Goal: Task Accomplishment & Management: Manage account settings

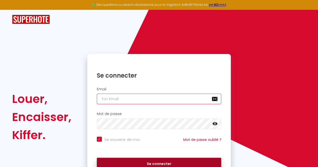
type input "[EMAIL_ADDRESS][DOMAIN_NAME]"
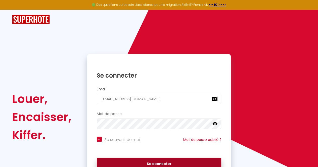
click at [142, 161] on button "Se connecter" at bounding box center [159, 164] width 125 height 13
checkbox input "true"
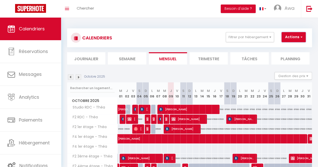
click at [292, 34] on button "Actions" at bounding box center [293, 37] width 24 height 10
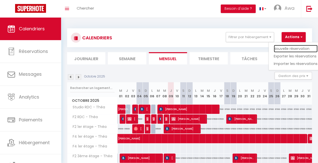
click at [291, 47] on link "Nouvelle réservation" at bounding box center [296, 49] width 44 height 8
select select
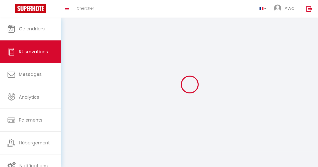
select select
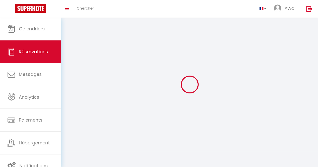
select select
checkbox input "false"
select select
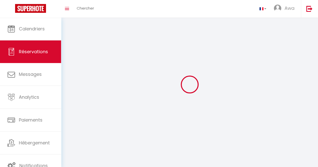
select select
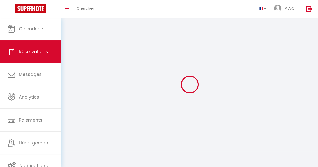
checkbox input "false"
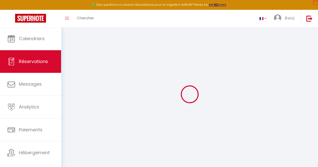
select select
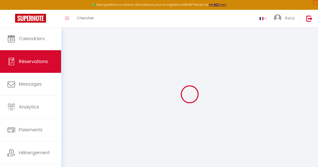
select select
checkbox input "false"
select select
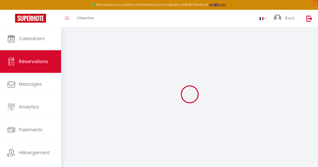
select select
checkbox input "false"
select select
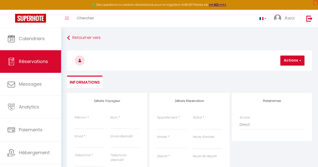
select select
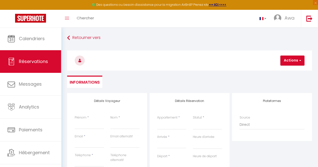
checkbox input "false"
select select
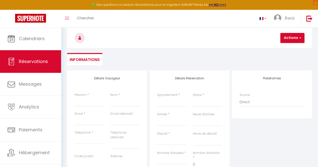
scroll to position [42, 0]
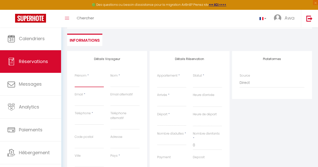
click at [82, 80] on input "Prénom" at bounding box center [89, 82] width 29 height 9
click at [86, 85] on input "Prénom" at bounding box center [89, 82] width 29 height 9
type input "S"
select select
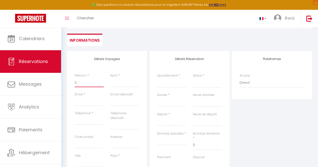
select select
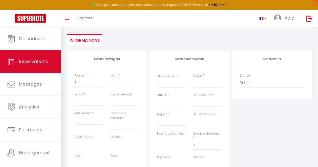
checkbox input "false"
type input "Se"
select select
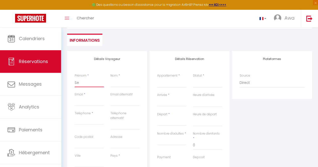
select select
checkbox input "false"
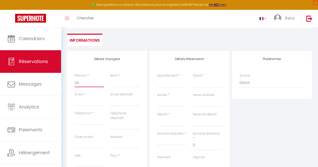
type input "Sey"
select select
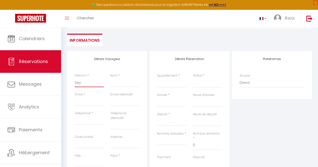
select select
checkbox input "false"
type input "Seyd"
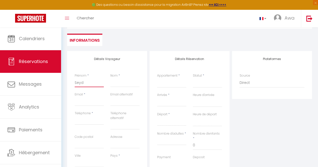
select select
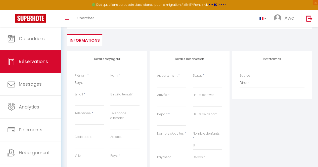
select select
checkbox input "false"
type input "Seydo"
select select
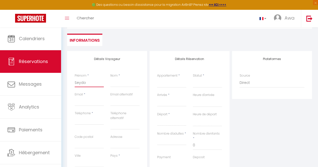
select select
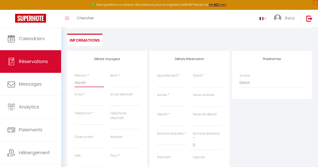
select select
checkbox input "false"
type input "Seydou"
select select
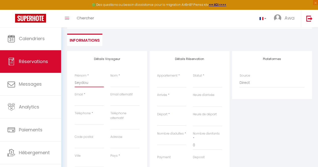
select select
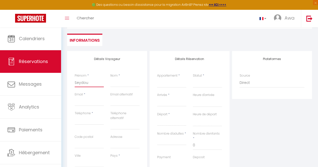
checkbox input "false"
type input "Seydou"
select select
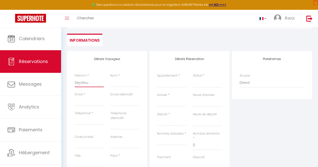
select select
checkbox input "false"
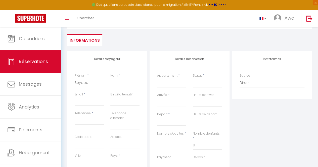
type input "Seydou N"
select select
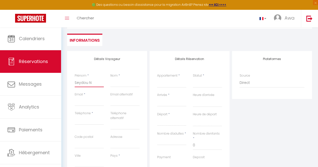
select select
checkbox input "false"
type input "Seydou No"
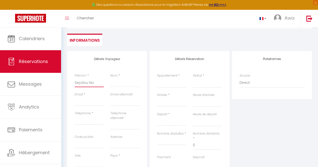
select select
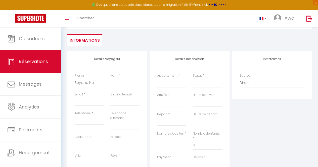
select select
checkbox input "false"
type input "Seydou Nou"
select select
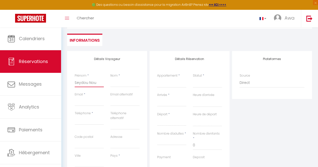
select select
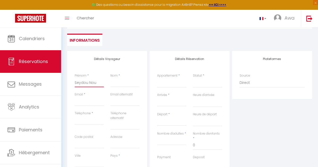
select select
checkbox input "false"
type input "[PERSON_NAME]"
select select
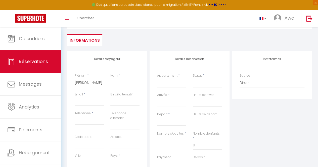
select select
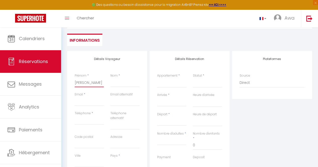
checkbox input "false"
type input "[PERSON_NAME]"
select select
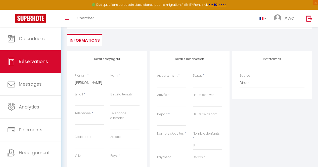
select select
checkbox input "false"
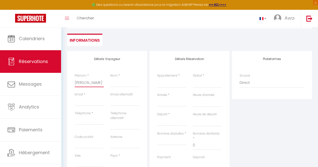
type input "[PERSON_NAME]"
select select
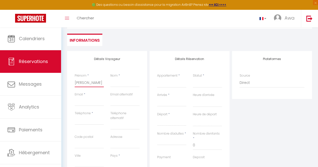
select select
checkbox input "false"
type input "[PERSON_NAME]"
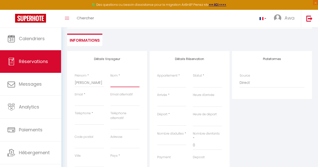
click at [121, 84] on input "Nom" at bounding box center [124, 82] width 29 height 9
type input "N"
select select
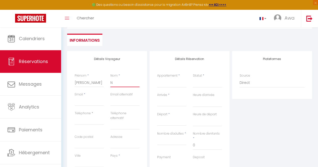
select select
checkbox input "false"
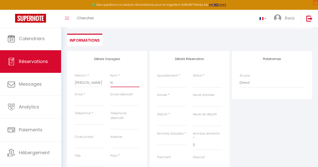
type input "NI"
select select
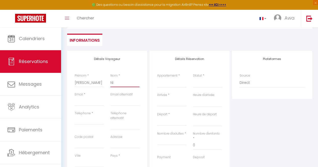
select select
checkbox input "false"
type input "NIA"
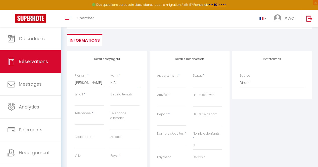
select select
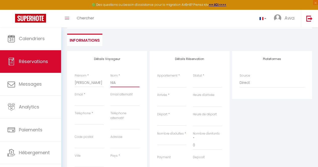
select select
checkbox input "false"
type input "NIAN"
select select
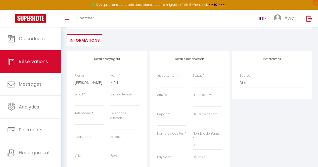
select select
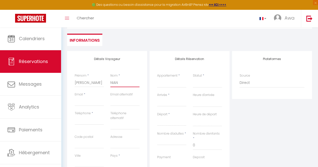
select select
checkbox input "false"
type input "NIANG"
select select
click at [92, 101] on input "Email" at bounding box center [89, 101] width 29 height 9
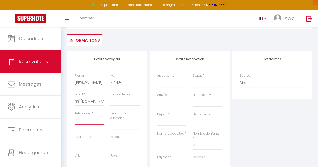
scroll to position [0, 0]
click at [87, 122] on input "Téléphone" at bounding box center [89, 120] width 29 height 9
click at [170, 102] on input "Arrivée" at bounding box center [171, 102] width 29 height 7
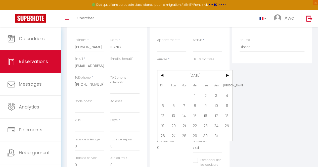
scroll to position [81, 0]
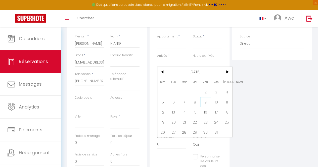
click at [205, 104] on span "9" at bounding box center [205, 102] width 11 height 10
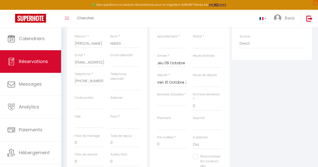
click at [176, 82] on input "Ven 10 Octobre 2025" at bounding box center [171, 82] width 29 height 7
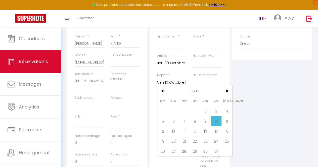
click at [216, 122] on span "10" at bounding box center [216, 121] width 11 height 10
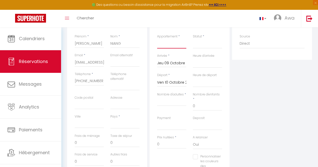
click at [181, 46] on select "F2 4ème étage - Théa Studio RDC - Théa F2 RDC - Théa F2 5ème étage - Théa F2 3è…" at bounding box center [171, 44] width 29 height 10
click at [157, 39] on select "F2 4ème étage - Théa Studio RDC - Théa F2 RDC - Théa F2 5ème étage - Théa F2 3è…" at bounding box center [171, 44] width 29 height 10
click at [209, 44] on select "Confirmé Non Confirmé [PERSON_NAME] par le voyageur No Show Request" at bounding box center [207, 44] width 29 height 10
click at [193, 39] on select "Confirmé Non Confirmé [PERSON_NAME] par le voyageur No Show Request" at bounding box center [207, 44] width 29 height 10
click at [175, 101] on input "Nombre d'adultes" at bounding box center [171, 101] width 29 height 9
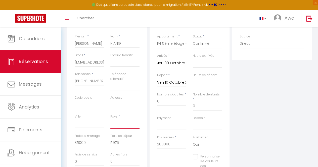
click at [123, 125] on select "[GEOGRAPHIC_DATA] [GEOGRAPHIC_DATA] [GEOGRAPHIC_DATA] [GEOGRAPHIC_DATA] [GEOGRA…" at bounding box center [124, 124] width 29 height 10
click at [110, 119] on select "[GEOGRAPHIC_DATA] [GEOGRAPHIC_DATA] [GEOGRAPHIC_DATA] [GEOGRAPHIC_DATA] [GEOGRA…" at bounding box center [124, 124] width 29 height 10
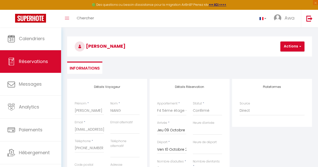
scroll to position [11, 0]
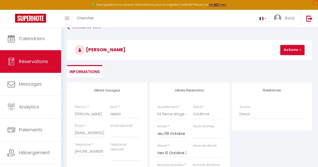
click at [290, 50] on button "Actions" at bounding box center [292, 50] width 24 height 10
click at [290, 60] on link "Enregistrer" at bounding box center [297, 61] width 40 height 7
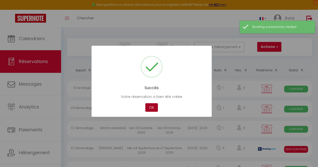
click at [155, 105] on button "OK" at bounding box center [151, 107] width 13 height 9
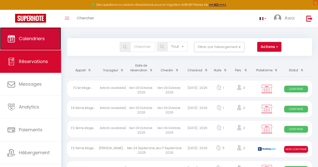
click at [47, 33] on link "Calendriers" at bounding box center [30, 38] width 61 height 23
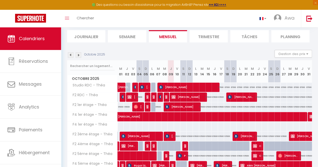
scroll to position [39, 0]
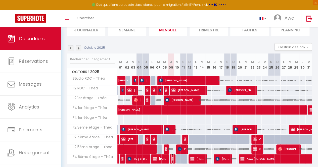
click at [172, 159] on img at bounding box center [173, 159] width 4 height 4
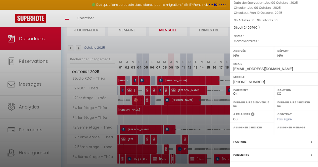
scroll to position [37, 0]
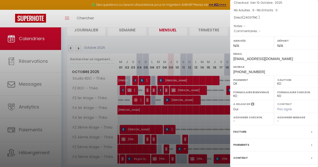
click at [240, 134] on label "Facture" at bounding box center [239, 131] width 13 height 5
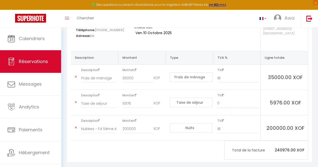
scroll to position [89, 0]
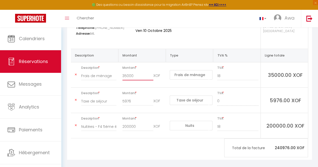
click at [149, 71] on input "35000" at bounding box center [137, 75] width 31 height 9
click at [136, 99] on input "5976" at bounding box center [137, 101] width 31 height 9
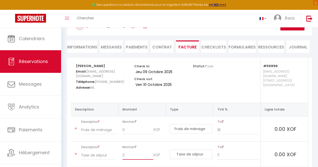
scroll to position [33, 0]
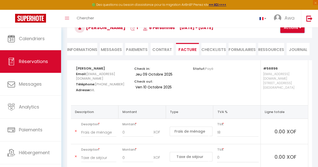
click at [295, 30] on button "Actions" at bounding box center [292, 28] width 24 height 10
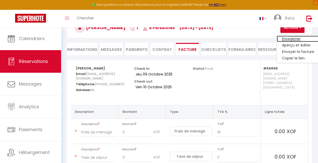
click at [293, 39] on link "Enregistrer" at bounding box center [298, 39] width 42 height 7
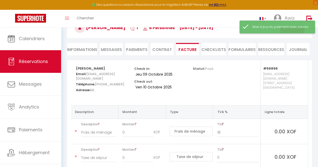
click at [289, 32] on div "Mise à jour du paiement avec succès" at bounding box center [276, 27] width 75 height 13
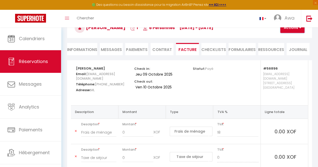
click at [290, 30] on button "Actions" at bounding box center [292, 28] width 24 height 10
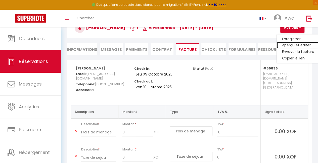
click at [287, 45] on link "Aperçu et éditer" at bounding box center [298, 45] width 42 height 7
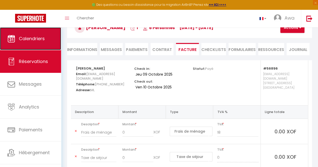
click at [26, 34] on link "Calendriers" at bounding box center [30, 38] width 61 height 23
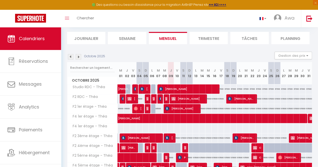
scroll to position [59, 0]
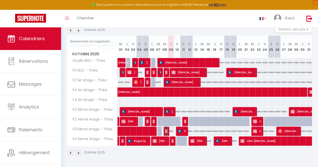
click at [165, 129] on img at bounding box center [167, 131] width 4 height 4
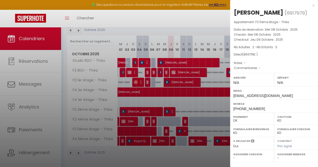
click at [165, 129] on div at bounding box center [159, 83] width 318 height 167
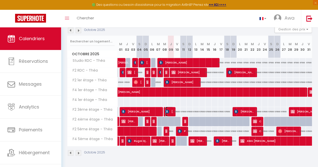
click at [166, 110] on img at bounding box center [167, 112] width 4 height 4
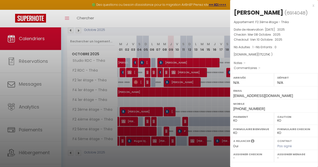
click at [166, 109] on div at bounding box center [159, 83] width 318 height 167
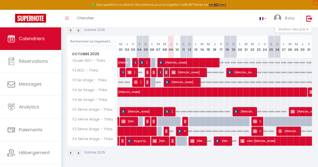
click at [165, 70] on img at bounding box center [167, 72] width 4 height 4
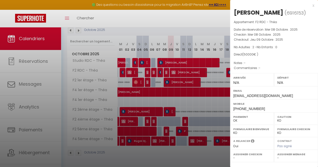
click at [164, 70] on div at bounding box center [159, 83] width 318 height 167
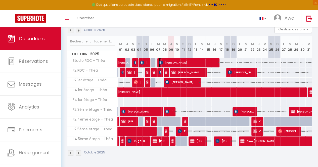
click at [167, 60] on span "[PERSON_NAME]" at bounding box center [187, 63] width 56 height 10
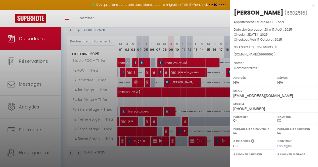
click at [167, 60] on div at bounding box center [159, 83] width 318 height 167
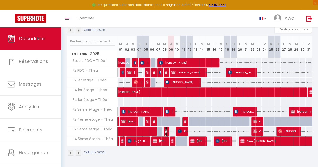
click at [165, 126] on span "[PERSON_NAME]" at bounding box center [166, 131] width 2 height 10
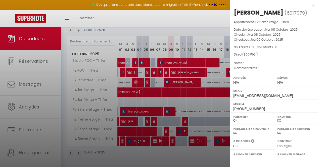
click at [165, 125] on div at bounding box center [159, 83] width 318 height 167
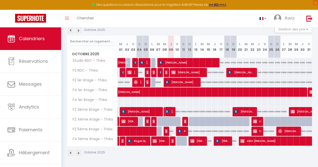
click at [168, 110] on img at bounding box center [167, 112] width 4 height 4
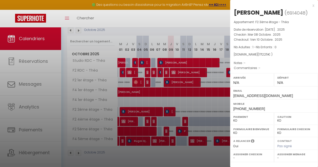
click at [168, 110] on div at bounding box center [159, 83] width 318 height 167
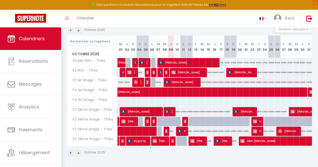
click at [207, 13] on div "Toggle menubar Chercher BUTTON Awa Paramètres" at bounding box center [175, 19] width 278 height 18
click at [189, 117] on div at bounding box center [192, 122] width 6 height 10
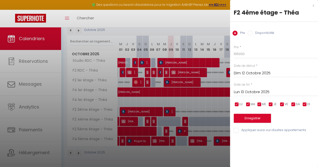
click at [183, 102] on div at bounding box center [159, 83] width 318 height 167
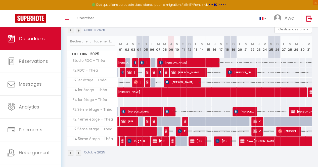
click at [189, 117] on div at bounding box center [192, 122] width 6 height 10
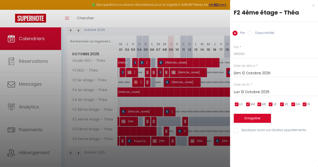
click at [253, 32] on label "Disponibilité" at bounding box center [264, 34] width 22 height 6
click at [253, 32] on input "Disponibilité" at bounding box center [250, 33] width 5 height 5
click at [241, 72] on input "Dim 12 Octobre 2025" at bounding box center [276, 74] width 84 height 7
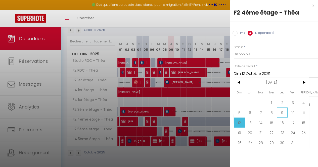
click at [283, 113] on span "9" at bounding box center [282, 113] width 11 height 10
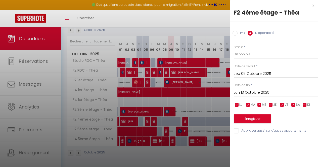
click at [255, 74] on input "Jeu 09 Octobre 2025" at bounding box center [276, 74] width 84 height 7
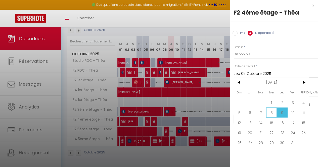
click at [272, 114] on span "8" at bounding box center [271, 113] width 11 height 10
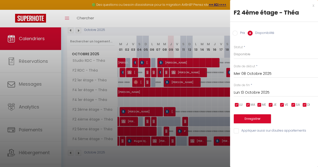
click at [244, 94] on input "Lun 13 Octobre 2025" at bounding box center [276, 92] width 84 height 7
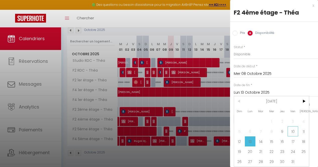
click at [292, 132] on span "10" at bounding box center [292, 131] width 11 height 10
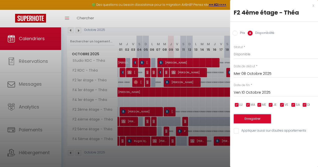
click at [250, 119] on button "Enregistrer" at bounding box center [252, 118] width 37 height 9
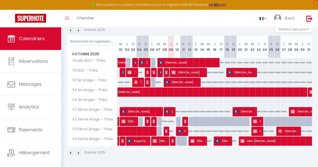
scroll to position [0, 0]
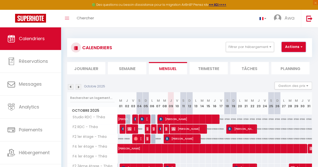
click at [294, 43] on button "Actions" at bounding box center [293, 47] width 24 height 10
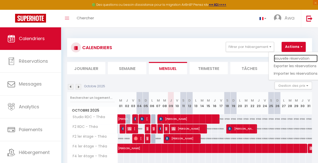
click at [282, 58] on link "Nouvelle réservation" at bounding box center [296, 59] width 44 height 8
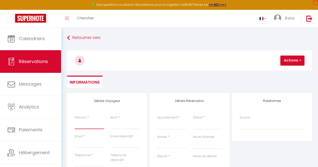
click at [85, 128] on input "Prénom" at bounding box center [89, 124] width 29 height 9
click at [122, 123] on input "Nom" at bounding box center [124, 124] width 29 height 9
click at [93, 125] on input "Prénom" at bounding box center [89, 124] width 29 height 9
click at [119, 124] on input "Nom" at bounding box center [124, 124] width 29 height 9
click at [87, 147] on input "Email" at bounding box center [89, 143] width 29 height 9
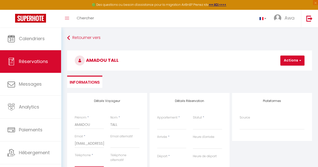
click at [88, 162] on input "Téléphone" at bounding box center [89, 162] width 29 height 9
click at [175, 127] on select "F2 4ème étage - Théa Studio RDC - Théa F2 RDC - Théa F2 5ème étage - Théa F2 3è…" at bounding box center [171, 125] width 29 height 10
click at [157, 120] on select "F2 4ème étage - Théa Studio RDC - Théa F2 RDC - Théa F2 5ème étage - Théa F2 3è…" at bounding box center [171, 125] width 29 height 10
click at [171, 145] on input "Arrivée" at bounding box center [171, 144] width 29 height 7
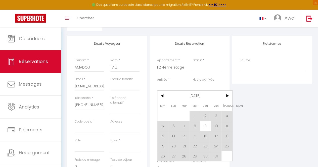
scroll to position [58, 0]
click at [194, 127] on span "8" at bounding box center [194, 125] width 11 height 10
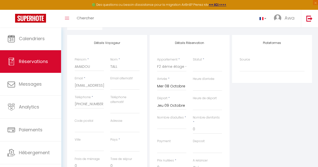
click at [167, 106] on input "Jeu 09 Octobre 2025" at bounding box center [171, 106] width 29 height 7
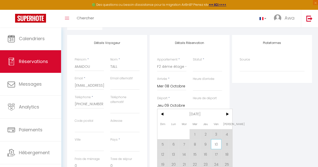
click at [217, 143] on span "10" at bounding box center [216, 144] width 11 height 10
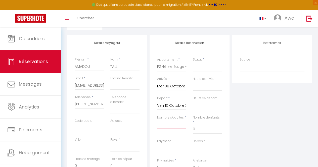
click at [170, 125] on input "Nombre d'adultes" at bounding box center [171, 124] width 29 height 9
click at [176, 163] on input "210000" at bounding box center [171, 167] width 29 height 9
click at [200, 69] on select "Confirmé Non Confirmé [PERSON_NAME] par le voyageur No Show Request" at bounding box center [207, 67] width 29 height 10
click at [193, 62] on select "Confirmé Non Confirmé [PERSON_NAME] par le voyageur No Show Request" at bounding box center [207, 67] width 29 height 10
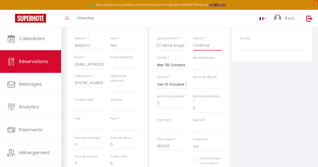
scroll to position [0, 0]
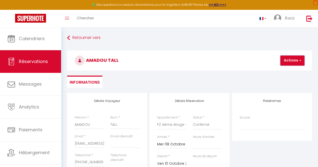
click at [282, 60] on button "Actions" at bounding box center [292, 61] width 24 height 10
click at [285, 69] on link "Enregistrer" at bounding box center [297, 71] width 40 height 7
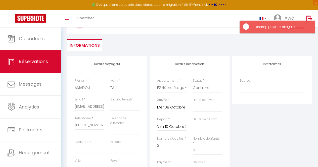
scroll to position [39, 0]
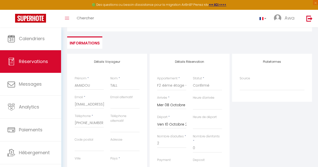
click at [116, 162] on select "[GEOGRAPHIC_DATA] [GEOGRAPHIC_DATA] [GEOGRAPHIC_DATA] [GEOGRAPHIC_DATA] [GEOGRA…" at bounding box center [124, 166] width 29 height 10
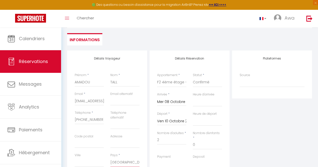
click at [110, 158] on select "[GEOGRAPHIC_DATA] [GEOGRAPHIC_DATA] [GEOGRAPHIC_DATA] [GEOGRAPHIC_DATA] [GEOGRA…" at bounding box center [124, 163] width 29 height 10
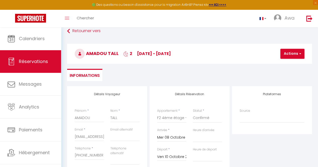
scroll to position [0, 0]
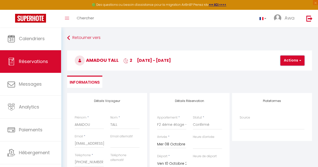
click at [290, 59] on button "Actions" at bounding box center [292, 61] width 24 height 10
click at [289, 69] on link "Enregistrer" at bounding box center [297, 71] width 40 height 7
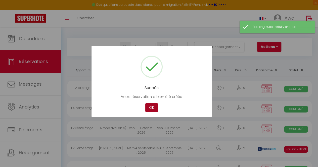
click at [152, 105] on button "OK" at bounding box center [151, 107] width 13 height 9
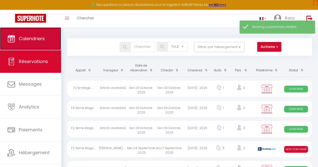
click at [44, 42] on link "Calendriers" at bounding box center [30, 38] width 61 height 23
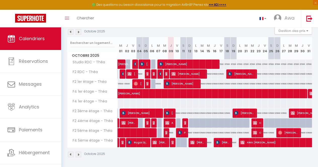
scroll to position [59, 0]
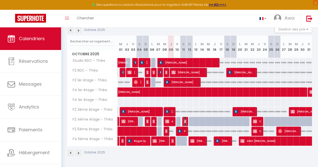
click at [184, 119] on img at bounding box center [186, 121] width 4 height 4
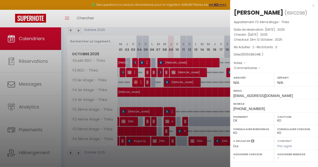
click at [184, 118] on div at bounding box center [159, 83] width 318 height 167
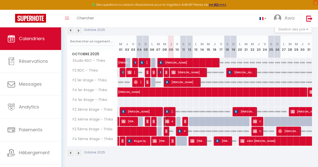
click at [167, 119] on img at bounding box center [167, 121] width 4 height 4
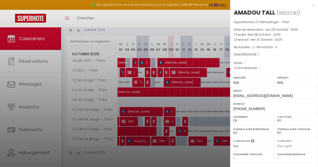
click at [167, 117] on div at bounding box center [159, 83] width 318 height 167
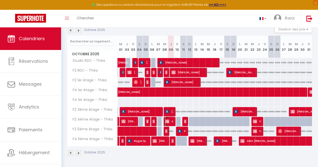
click at [172, 117] on span "AMADOU TALL" at bounding box center [169, 122] width 8 height 10
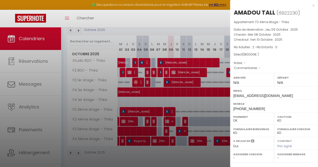
scroll to position [66, 0]
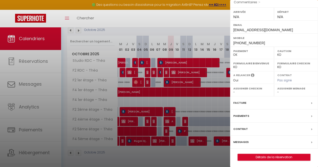
click at [236, 102] on label "Facture" at bounding box center [239, 102] width 13 height 5
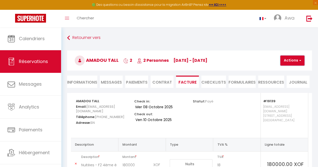
click at [298, 58] on button "Actions" at bounding box center [292, 61] width 24 height 10
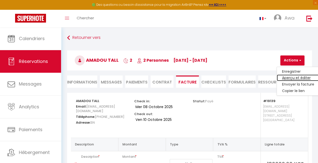
click at [289, 80] on link "Aperçu et éditer" at bounding box center [298, 78] width 42 height 7
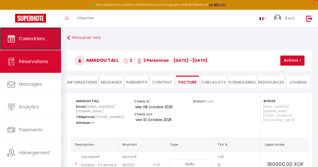
click at [43, 36] on span "Calendriers" at bounding box center [32, 38] width 26 height 6
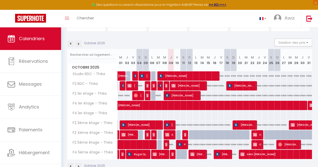
scroll to position [54, 0]
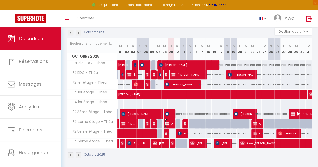
click at [168, 124] on img at bounding box center [167, 124] width 4 height 4
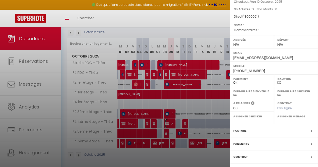
scroll to position [0, 0]
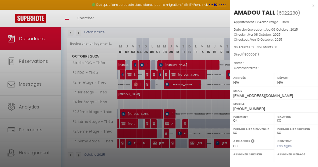
click at [309, 7] on div "x" at bounding box center [272, 6] width 84 height 6
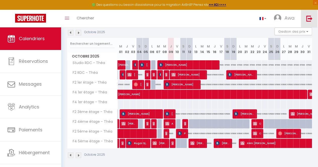
click at [313, 17] on link at bounding box center [309, 19] width 17 height 18
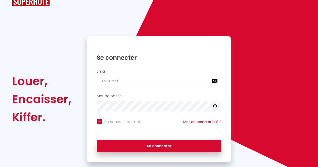
scroll to position [28, 0]
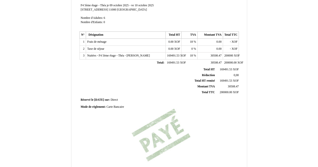
scroll to position [83, 0]
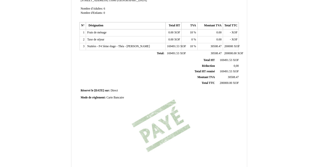
click at [122, 96] on span "Carte Bancaire" at bounding box center [115, 97] width 18 height 3
click at [122, 96] on div "Mode de règlement: Mode de règlement: Carte Bancaire Carte Bancaire" at bounding box center [159, 98] width 157 height 5
click at [131, 96] on input "Carte Bancaire" at bounding box center [135, 98] width 58 height 5
type input "C"
type input "Espèces"
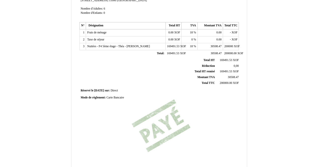
click at [121, 107] on div "Facture Facture N° 6922210 6922210 Date de création 09 October 2025 Hebergeur: …" at bounding box center [158, 57] width 161 height 237
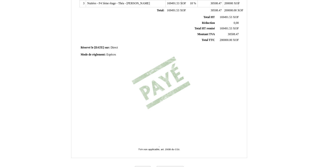
scroll to position [136, 0]
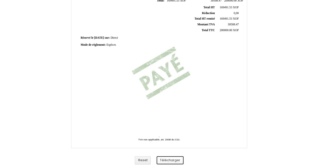
click at [169, 160] on button "Télécharger" at bounding box center [170, 160] width 27 height 8
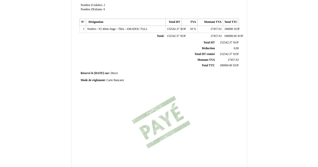
scroll to position [135, 0]
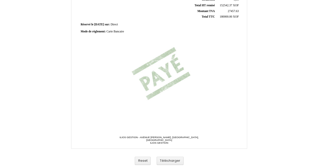
click at [124, 31] on span "Carte Bancaire" at bounding box center [115, 31] width 18 height 3
type input "C"
type input "Espèces"
click at [125, 52] on div "Facture Facture N° 6922230 6922230 Date de création 09 October 2025 Hebergeur: …" at bounding box center [158, 5] width 161 height 237
click at [177, 159] on button "Télécharger" at bounding box center [170, 161] width 27 height 8
